Goal: Transaction & Acquisition: Download file/media

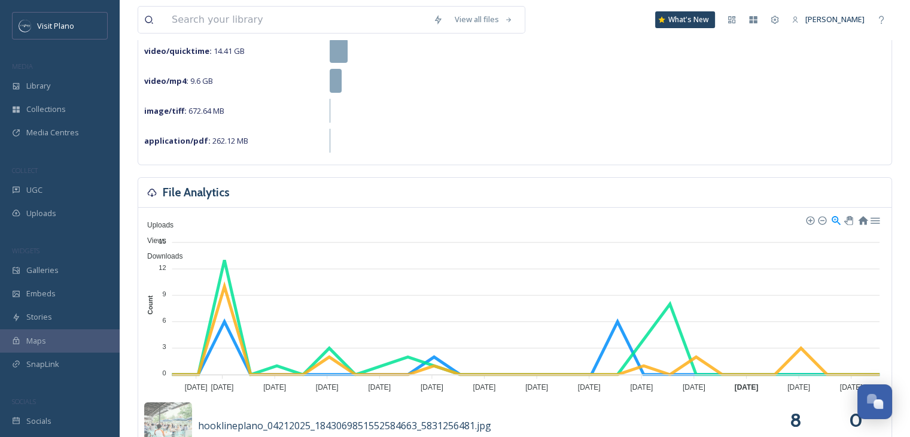
scroll to position [229, 0]
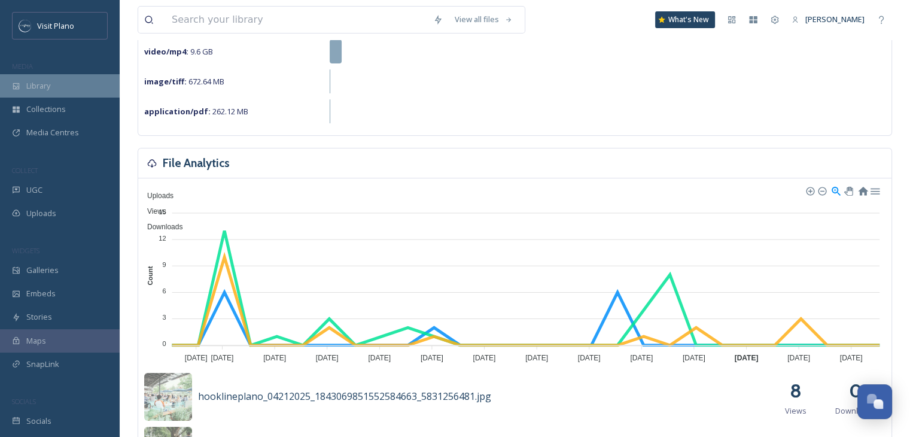
click at [58, 92] on div "Library" at bounding box center [60, 85] width 120 height 23
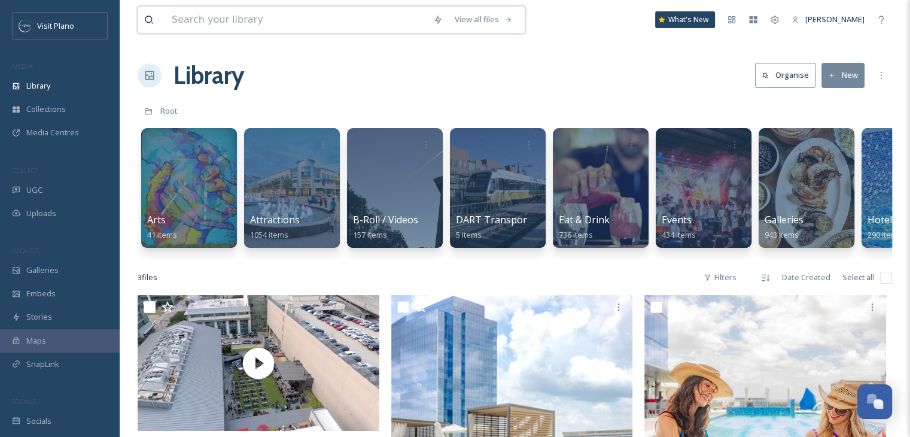
click at [284, 25] on input at bounding box center [296, 20] width 261 height 26
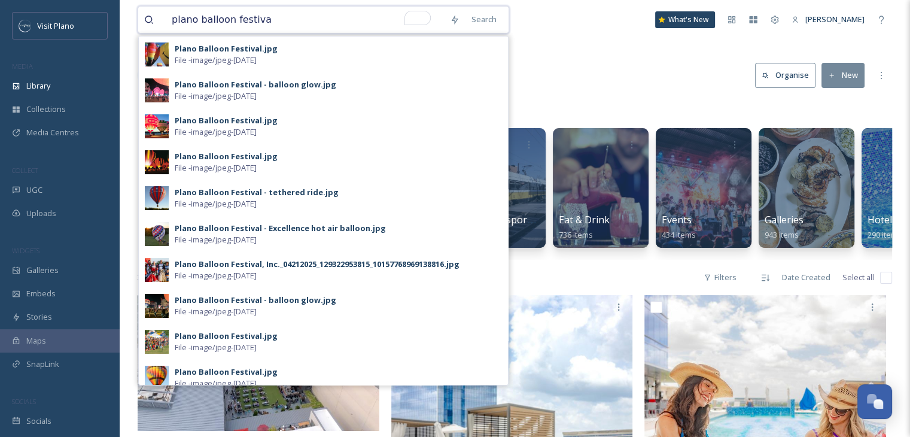
type input "plano balloon festival"
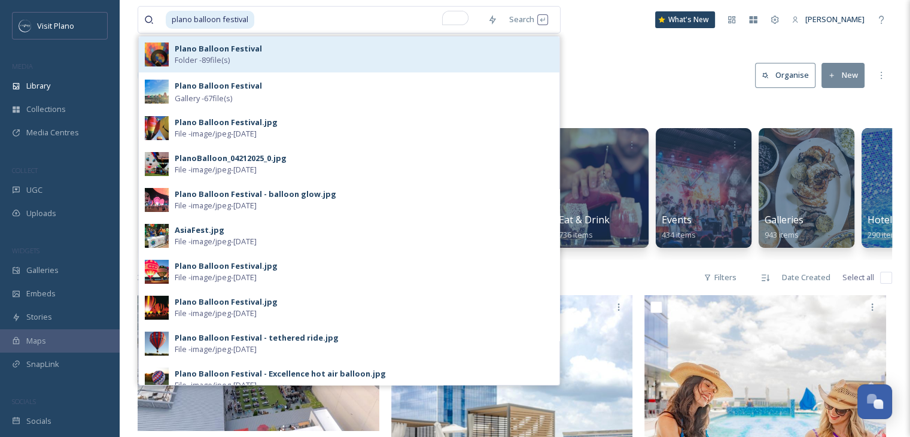
click at [290, 54] on div "Plano Balloon Festival Folder - 89 file(s)" at bounding box center [364, 54] width 379 height 23
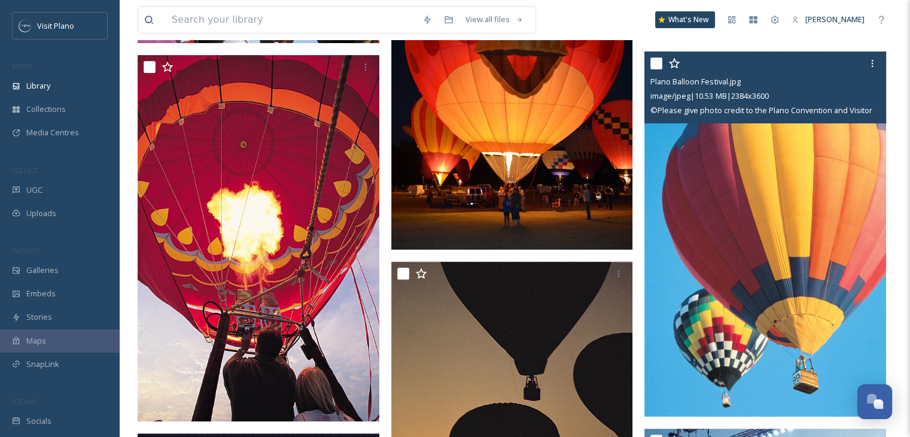
scroll to position [450, 0]
click at [875, 61] on icon at bounding box center [873, 64] width 10 height 10
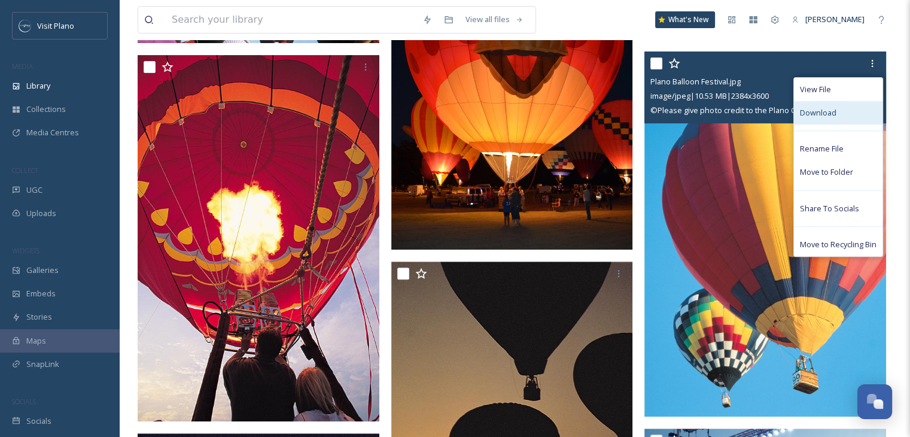
click at [843, 112] on div "Download" at bounding box center [838, 112] width 89 height 23
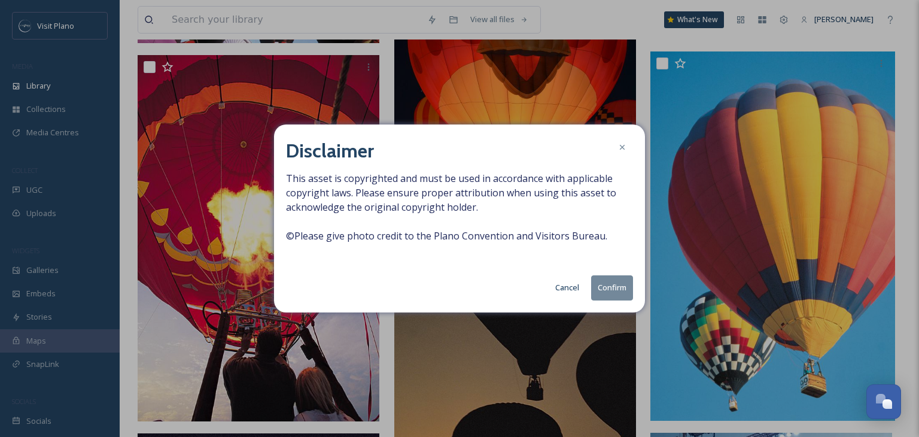
click at [614, 290] on button "Confirm" at bounding box center [612, 287] width 42 height 25
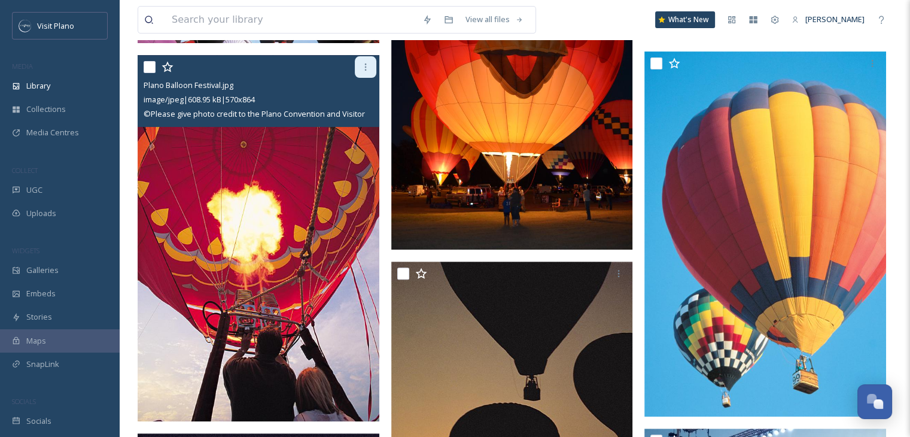
click at [366, 69] on icon at bounding box center [366, 67] width 10 height 10
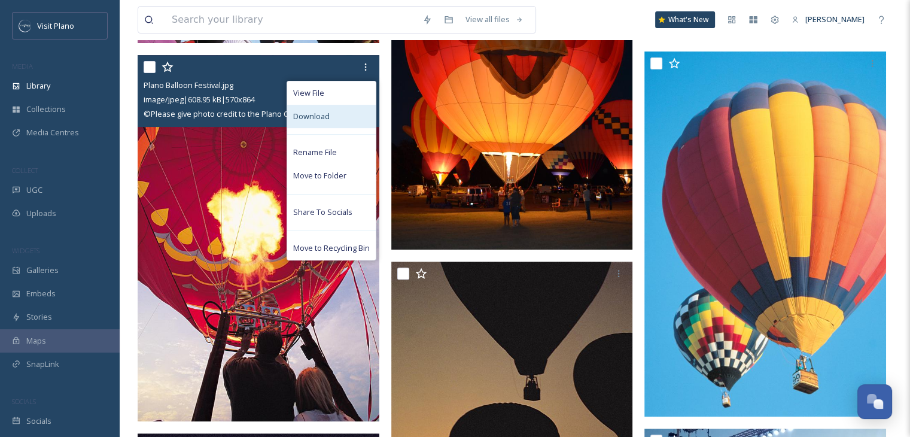
click at [325, 108] on div "Download" at bounding box center [331, 116] width 89 height 23
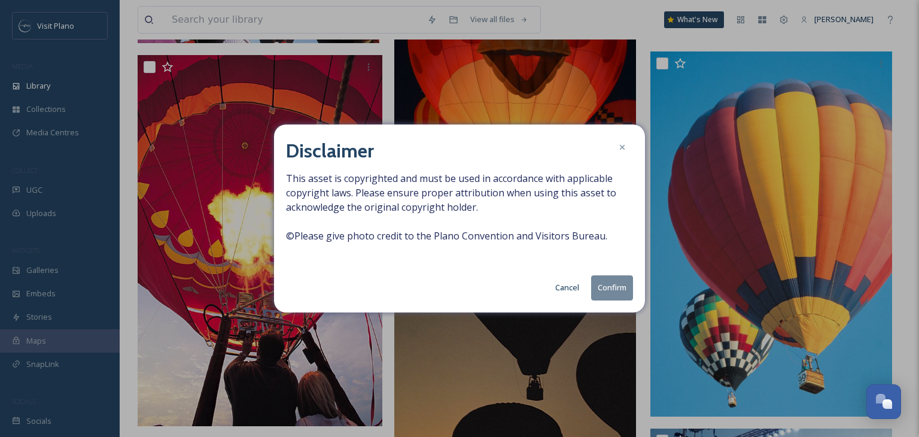
click at [608, 295] on button "Confirm" at bounding box center [612, 287] width 42 height 25
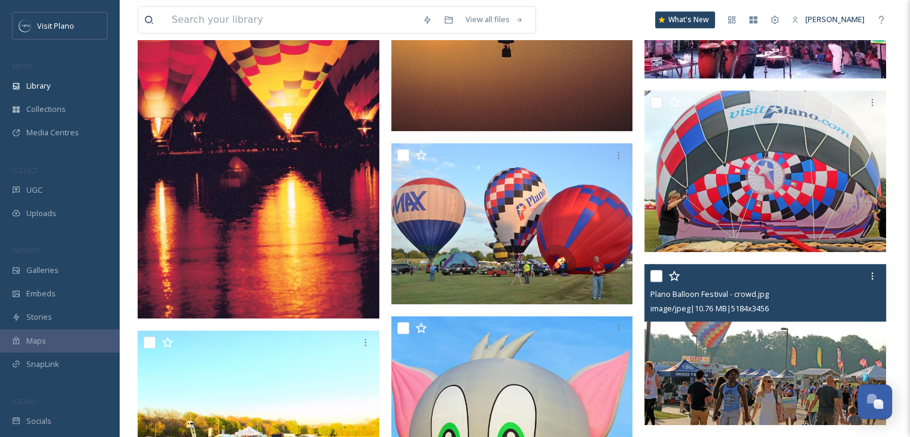
scroll to position [935, 0]
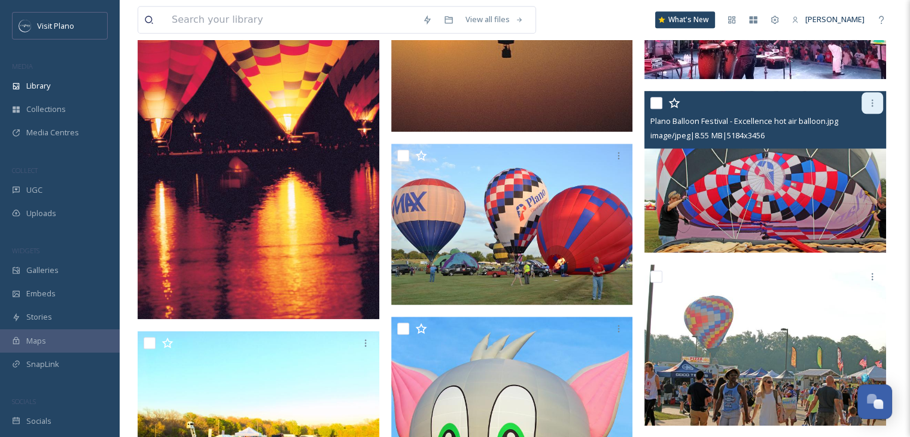
click at [870, 107] on icon at bounding box center [873, 103] width 10 height 10
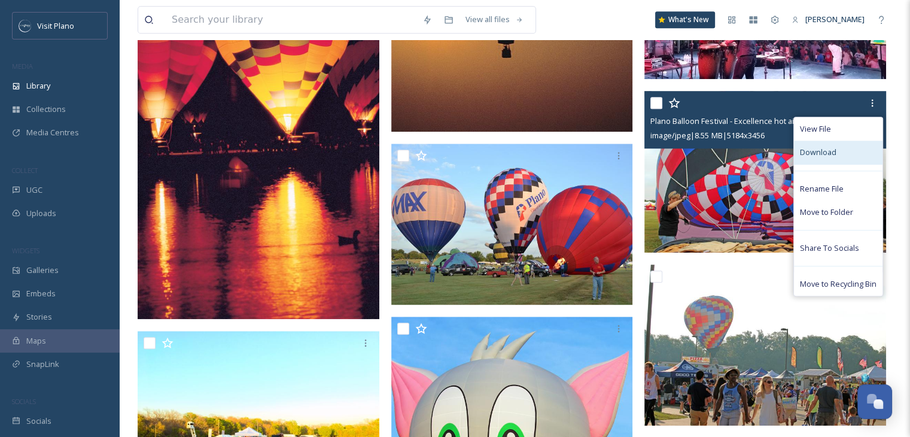
click at [840, 159] on div "Download" at bounding box center [838, 152] width 89 height 23
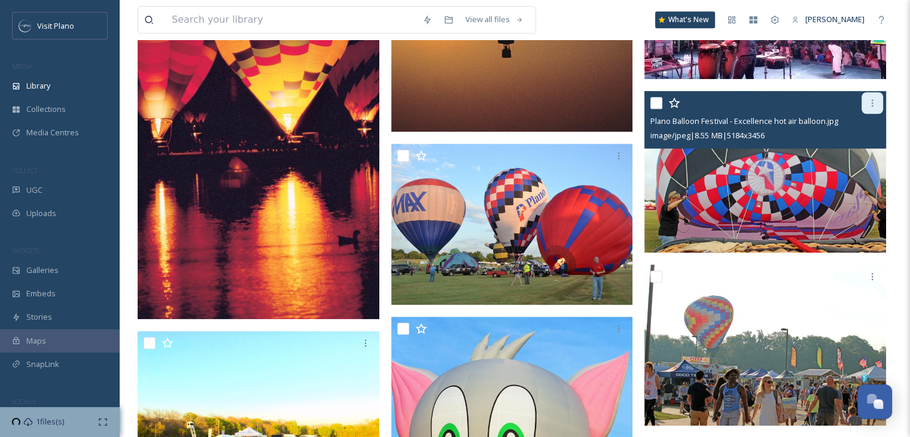
click at [874, 102] on icon at bounding box center [873, 103] width 10 height 10
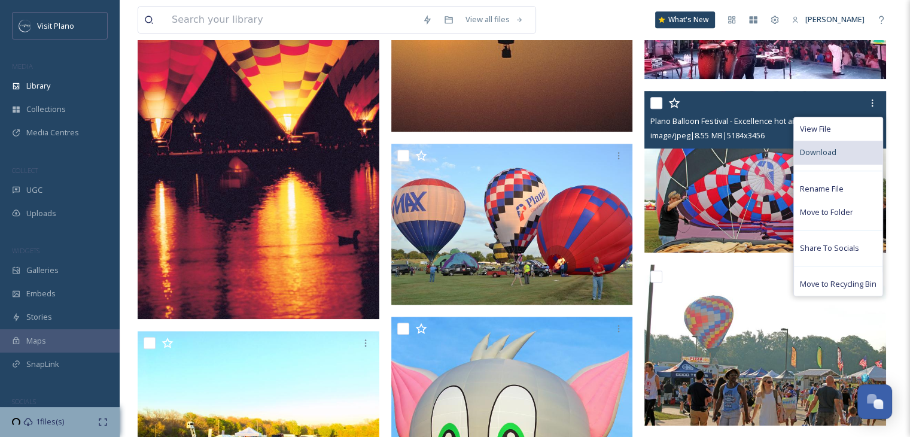
click at [841, 157] on div "Download" at bounding box center [838, 152] width 89 height 23
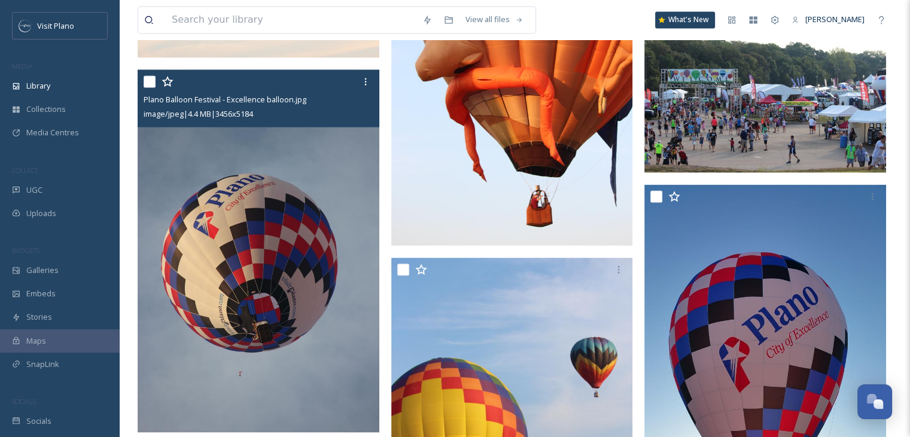
scroll to position [2106, 0]
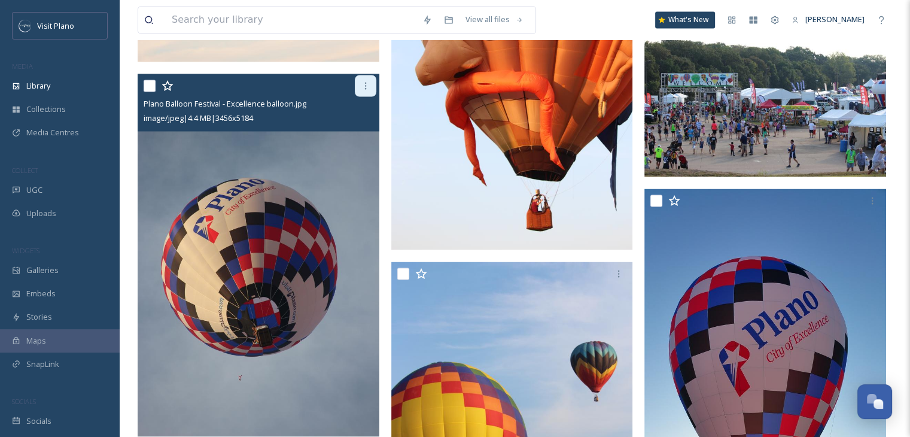
click at [365, 92] on div at bounding box center [366, 86] width 22 height 22
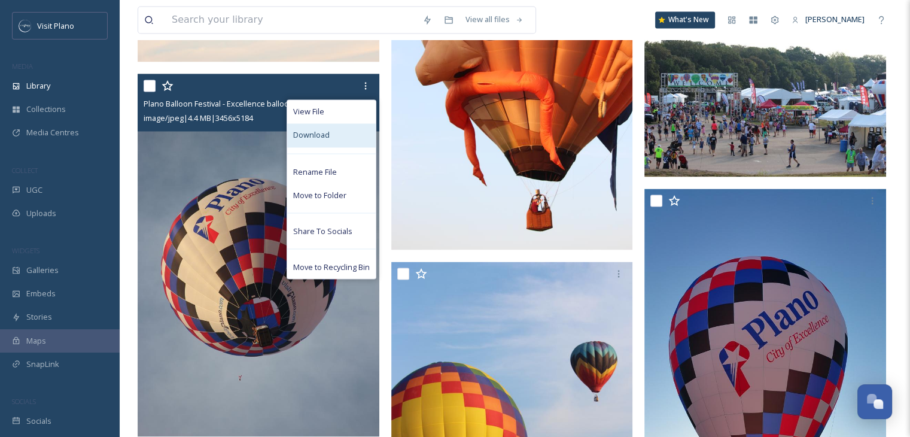
click at [335, 133] on div "Download" at bounding box center [331, 134] width 89 height 23
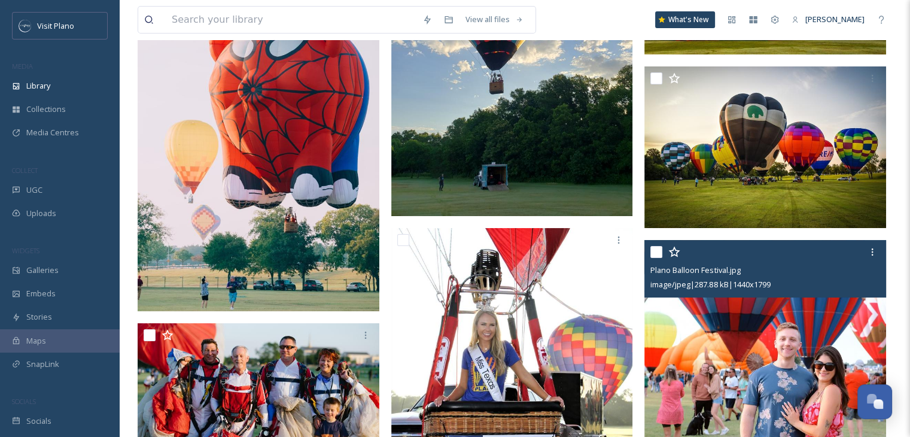
scroll to position [4289, 0]
click at [872, 258] on div at bounding box center [873, 252] width 22 height 22
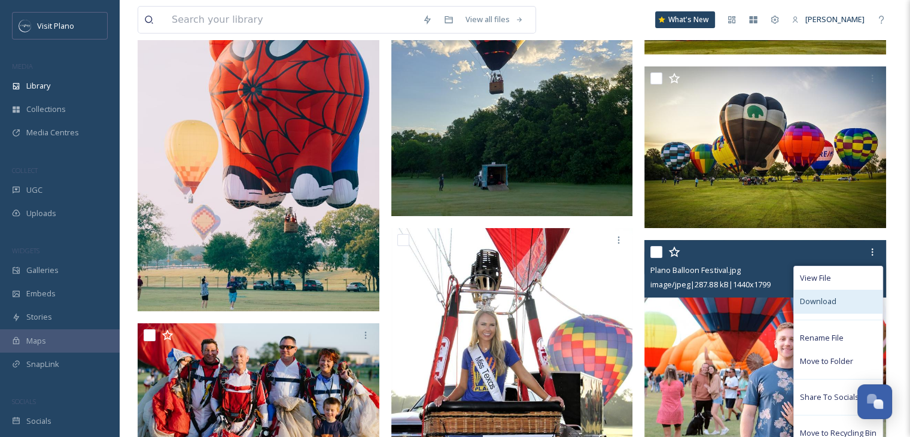
click at [828, 307] on div "Download" at bounding box center [838, 301] width 89 height 23
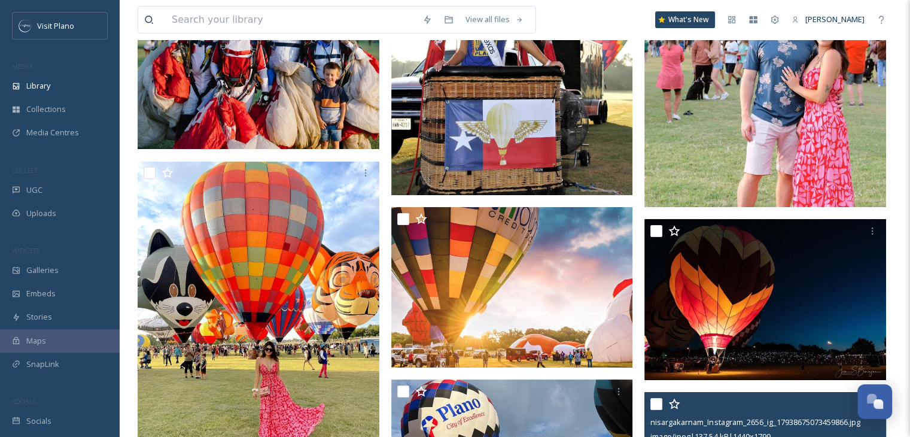
scroll to position [4625, 0]
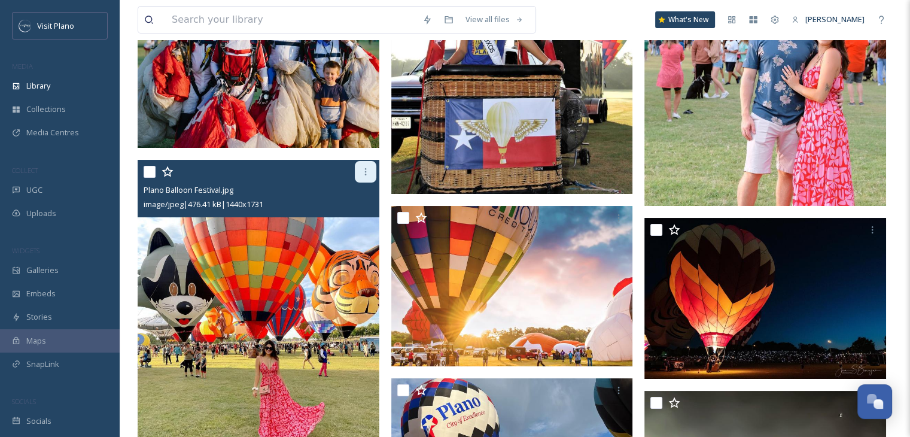
click at [360, 175] on div at bounding box center [366, 172] width 22 height 22
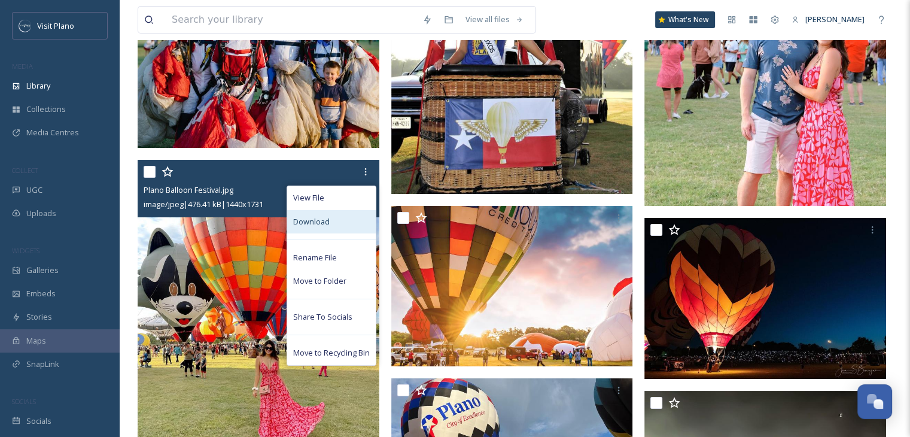
click at [341, 227] on div "Download" at bounding box center [331, 221] width 89 height 23
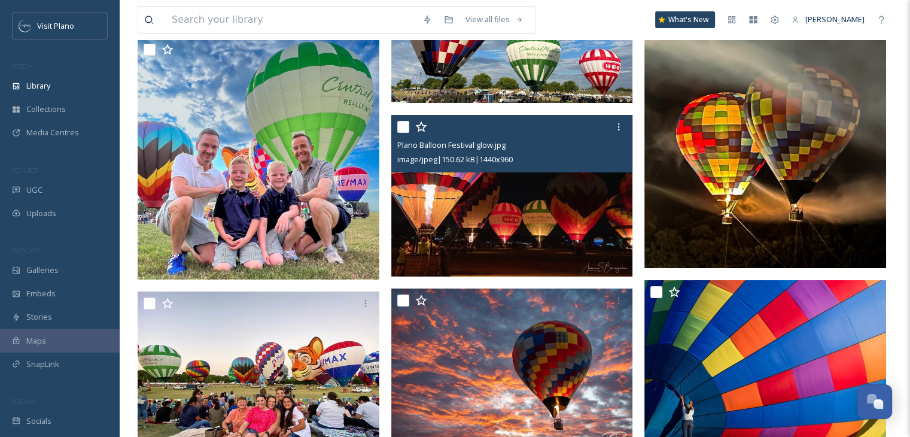
scroll to position [5049, 0]
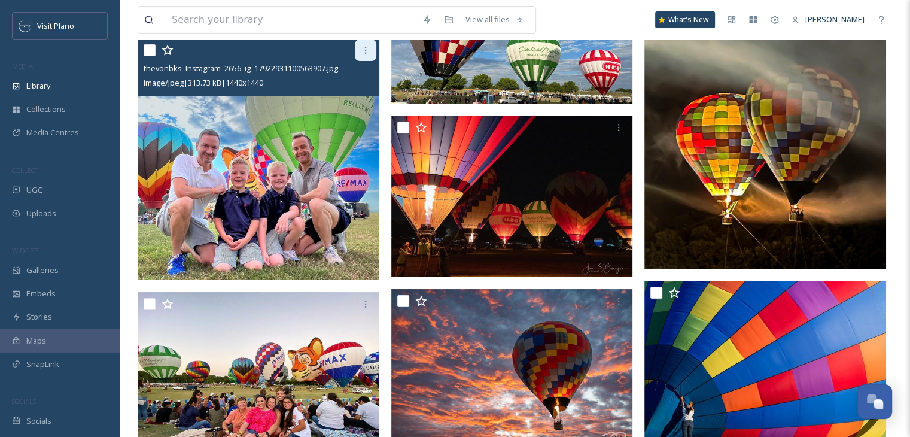
click at [359, 51] on div at bounding box center [366, 50] width 22 height 22
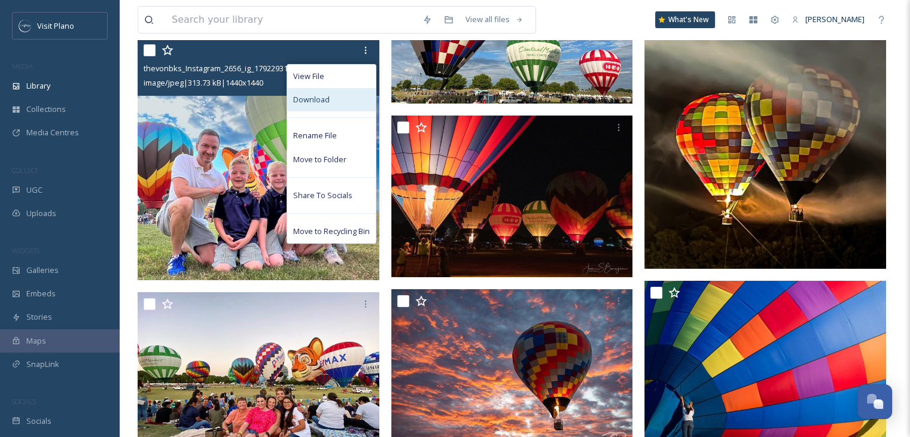
click at [341, 99] on div "Download" at bounding box center [331, 99] width 89 height 23
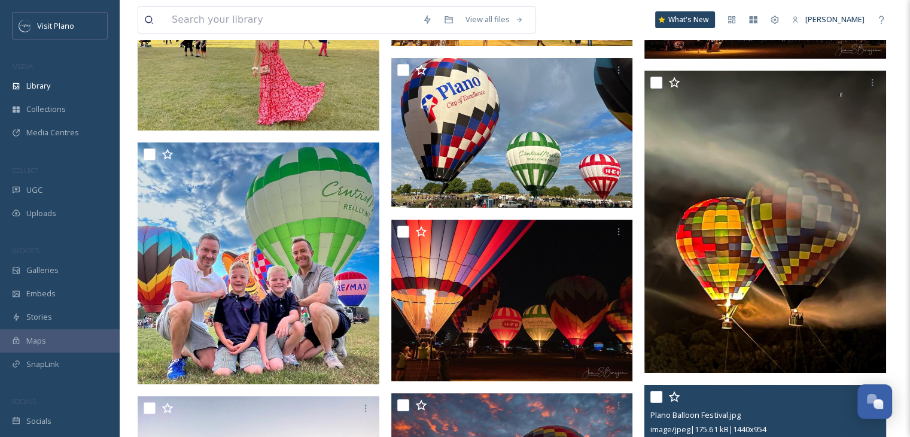
scroll to position [4947, 0]
